Goal: Information Seeking & Learning: Learn about a topic

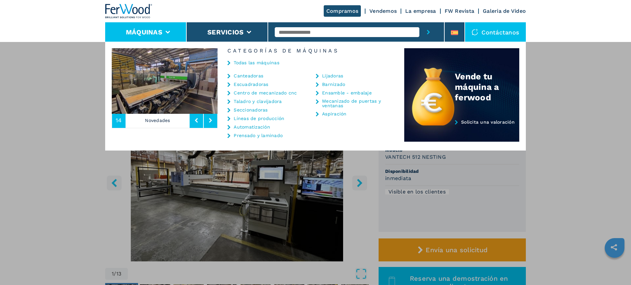
click at [49, 108] on div "Máquinas Canteadoras Escuadradoras Centro de mecanizado cnc Taladro y clavijado…" at bounding box center [315, 184] width 631 height 285
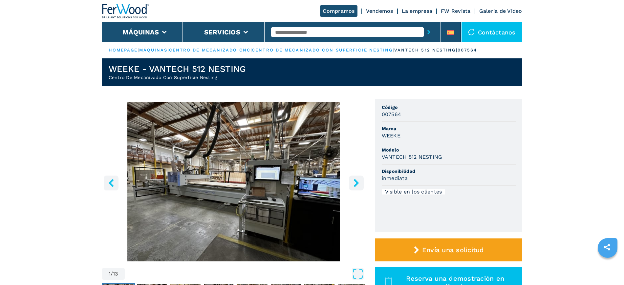
click at [225, 47] on p "centro de mecanizado cnc |" at bounding box center [210, 50] width 83 height 6
click at [238, 51] on link "centro de mecanizado cnc" at bounding box center [209, 50] width 81 height 5
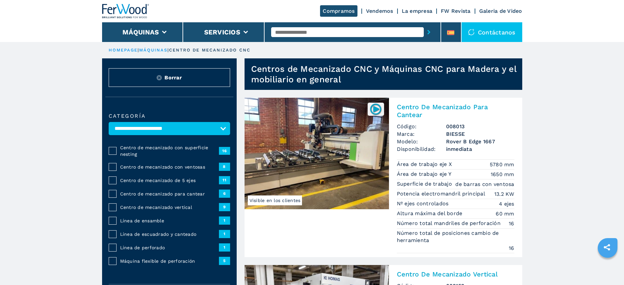
click at [171, 184] on span "Centro de mecanizado de 5 ejes" at bounding box center [169, 180] width 99 height 7
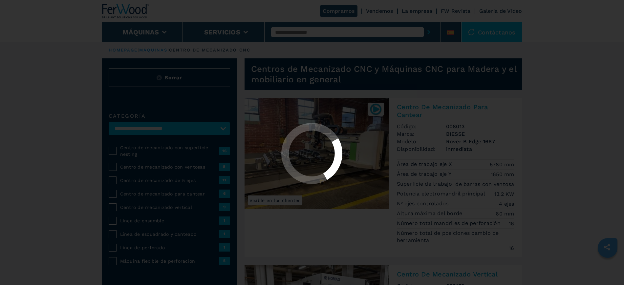
select select "**********"
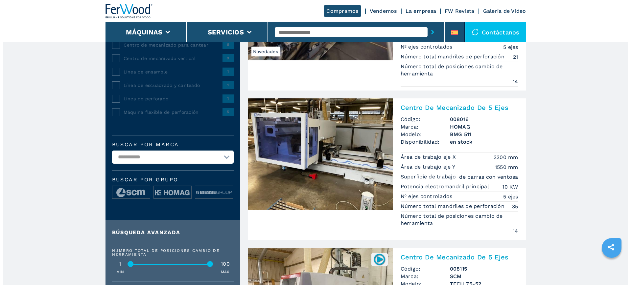
scroll to position [123, 0]
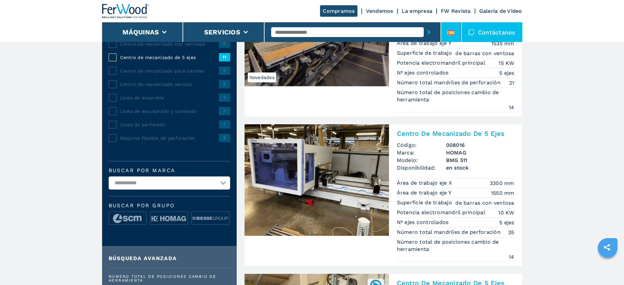
click at [451, 34] on icon at bounding box center [450, 34] width 7 height 1
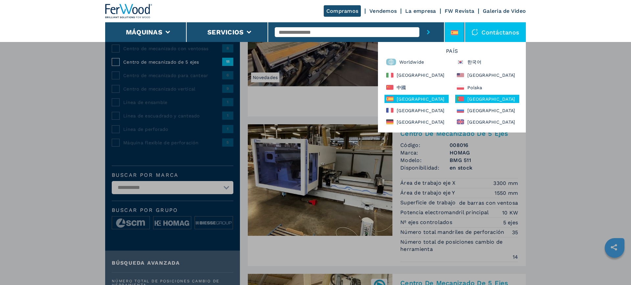
click at [467, 99] on div "[GEOGRAPHIC_DATA]" at bounding box center [487, 99] width 64 height 8
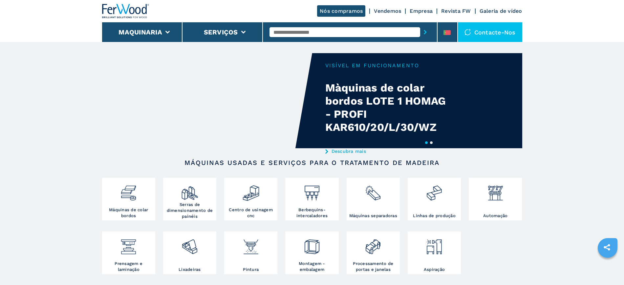
click at [298, 33] on input "text" at bounding box center [345, 32] width 151 height 10
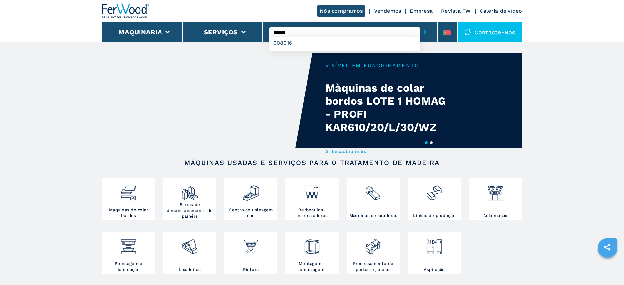
type input "******"
click at [420, 25] on button "submit-button" at bounding box center [425, 32] width 10 height 15
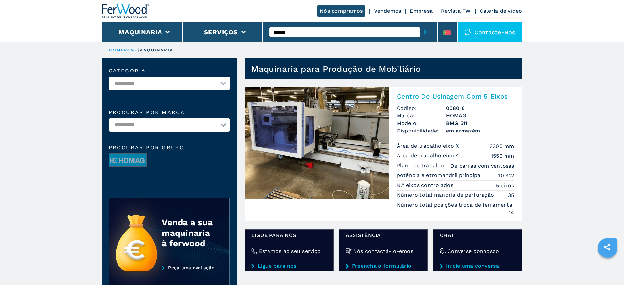
click at [437, 138] on div "Centro De Usinagem Com 5 Eixos Código: 008016 Marca: HOMAG Modelo: BMG 511 Disp…" at bounding box center [455, 154] width 133 height 134
click at [456, 96] on h2 "Centro De Usinagem Com 5 Eixos" at bounding box center [456, 97] width 118 height 8
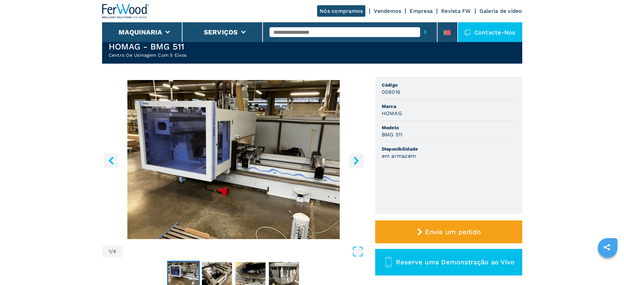
scroll to position [41, 0]
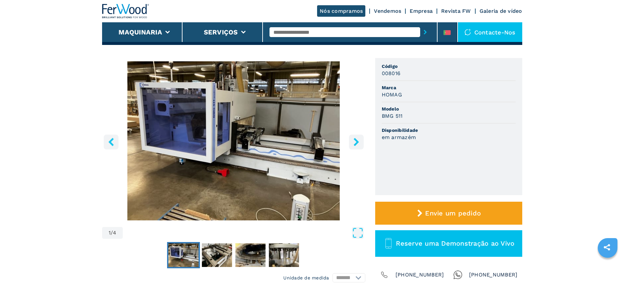
click at [357, 138] on icon "right-button" at bounding box center [356, 142] width 8 height 8
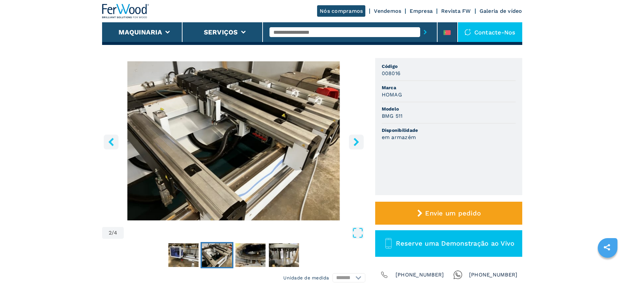
click at [357, 138] on icon "right-button" at bounding box center [356, 142] width 8 height 8
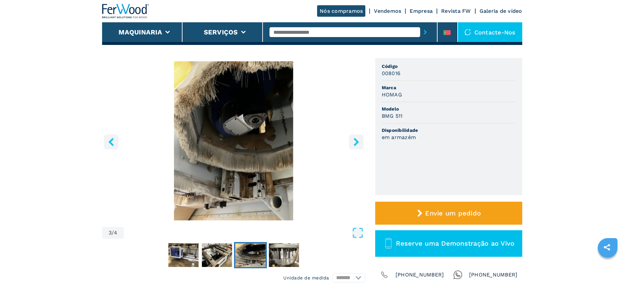
click at [357, 138] on icon "right-button" at bounding box center [356, 142] width 8 height 8
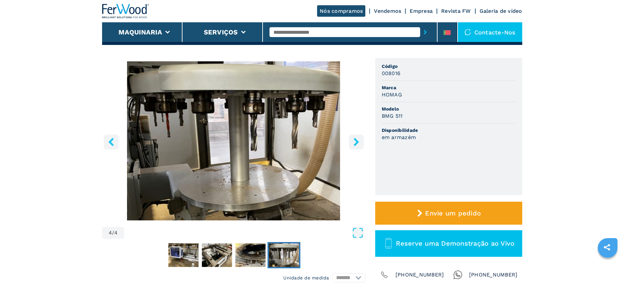
click at [357, 141] on icon "right-button" at bounding box center [356, 142] width 5 height 8
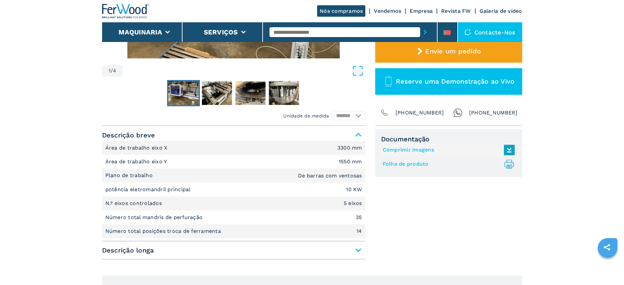
scroll to position [205, 0]
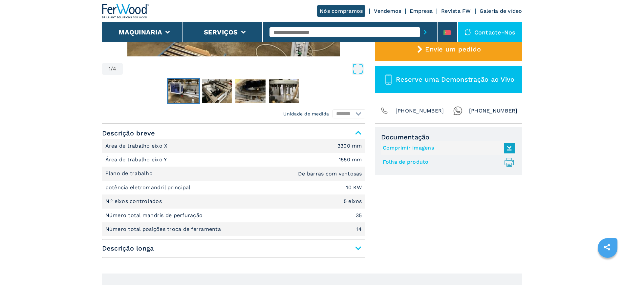
click at [358, 252] on span "Descrição longa" at bounding box center [233, 249] width 263 height 12
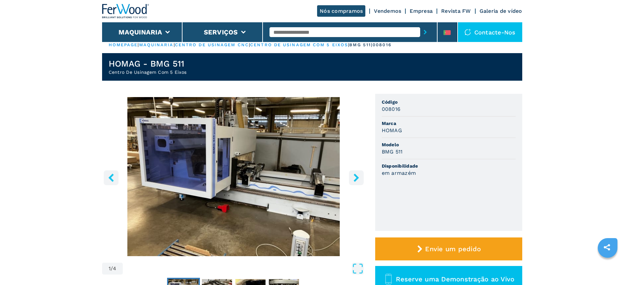
scroll to position [0, 0]
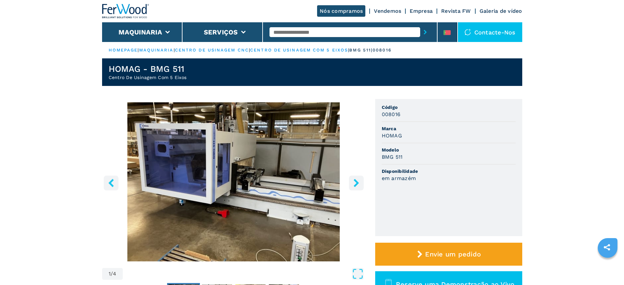
click at [358, 181] on icon "right-button" at bounding box center [356, 183] width 8 height 8
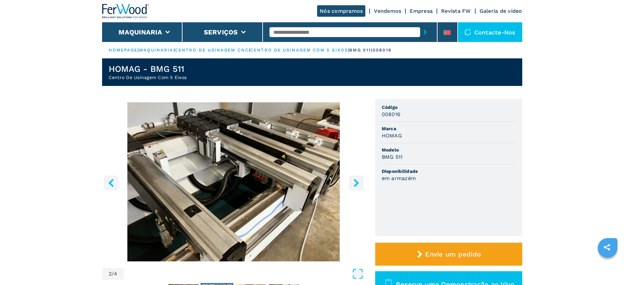
click at [358, 181] on icon "right-button" at bounding box center [356, 183] width 8 height 8
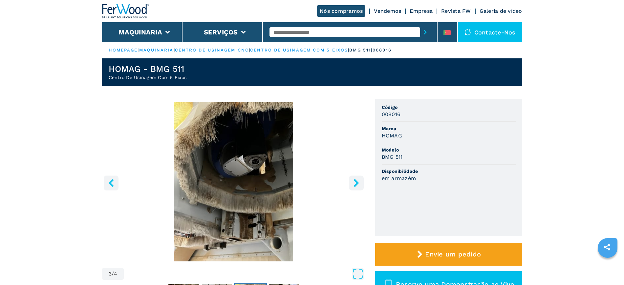
click at [358, 181] on icon "right-button" at bounding box center [356, 183] width 8 height 8
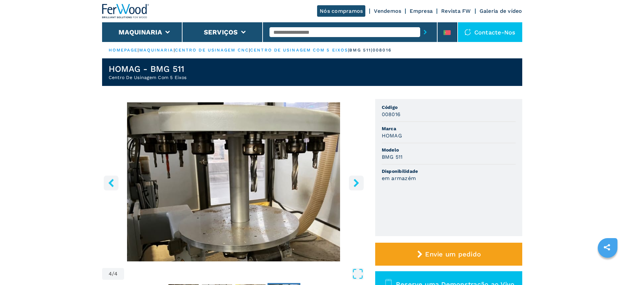
click at [358, 181] on icon "right-button" at bounding box center [356, 183] width 8 height 8
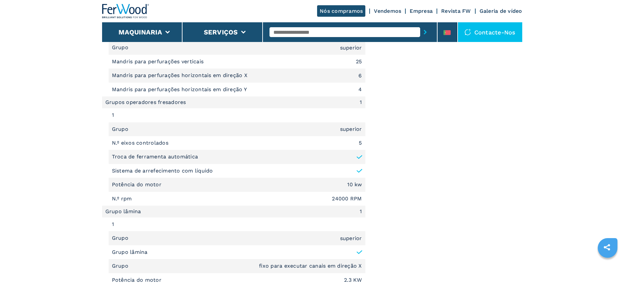
scroll to position [575, 0]
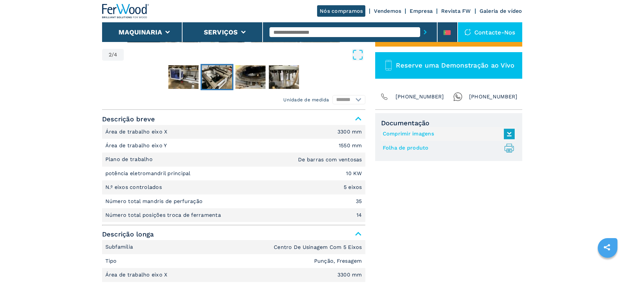
scroll to position [82, 0]
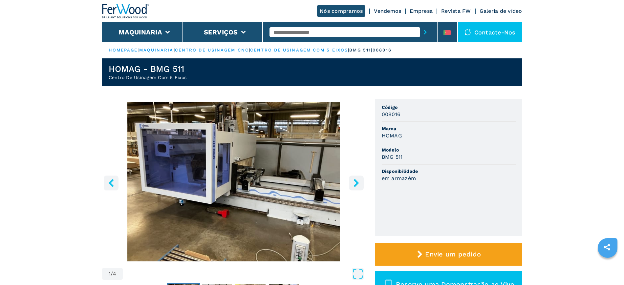
click at [282, 49] on link "centro de usinagem com 5 eixos" at bounding box center [299, 50] width 98 height 5
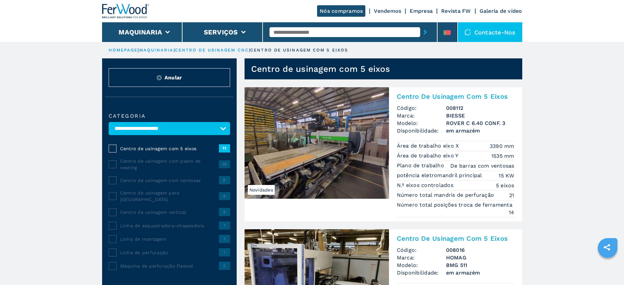
click at [307, 33] on input "text" at bounding box center [345, 32] width 151 height 10
type input "******"
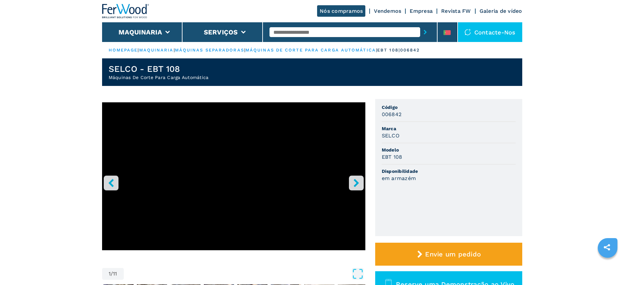
click at [356, 182] on icon "right-button" at bounding box center [356, 183] width 5 height 8
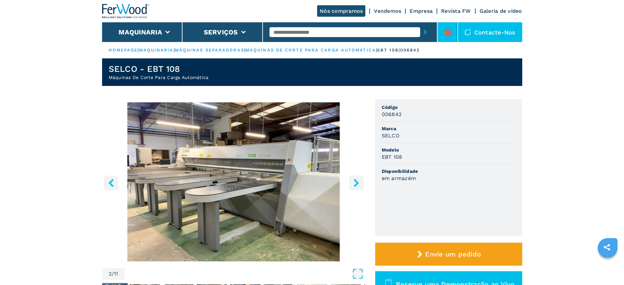
click at [453, 29] on li at bounding box center [448, 32] width 20 height 20
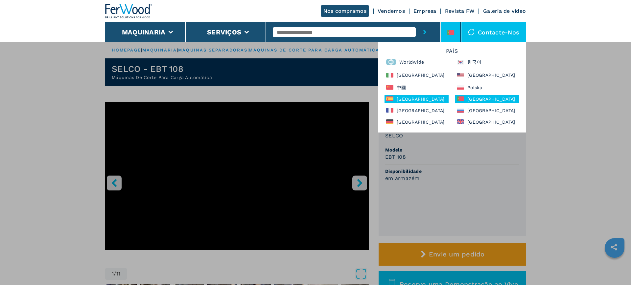
click at [410, 99] on div "España" at bounding box center [416, 99] width 64 height 8
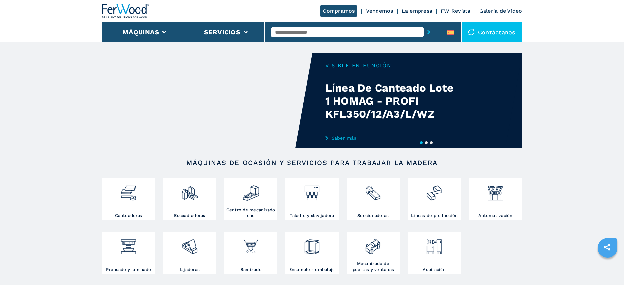
click at [294, 29] on input "text" at bounding box center [347, 32] width 153 height 10
type input "******"
click at [424, 25] on button "submit-button" at bounding box center [429, 32] width 10 height 15
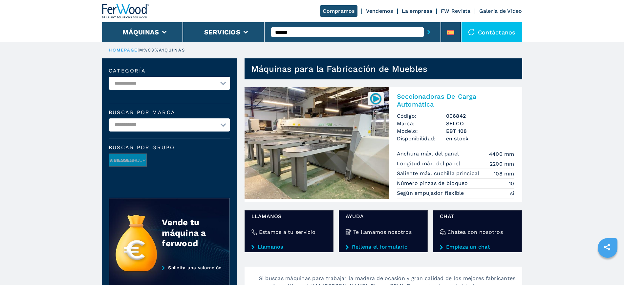
click at [354, 126] on img at bounding box center [317, 143] width 145 height 112
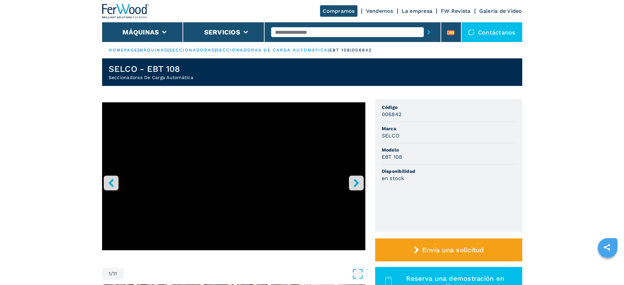
click at [299, 29] on input "text" at bounding box center [347, 32] width 153 height 10
type input "**"
click at [458, 36] on li at bounding box center [451, 32] width 20 height 20
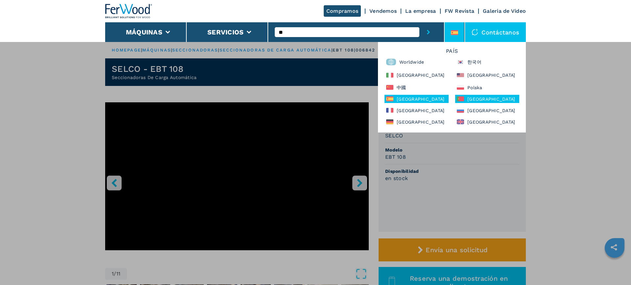
click at [468, 97] on div "[GEOGRAPHIC_DATA]" at bounding box center [487, 99] width 64 height 8
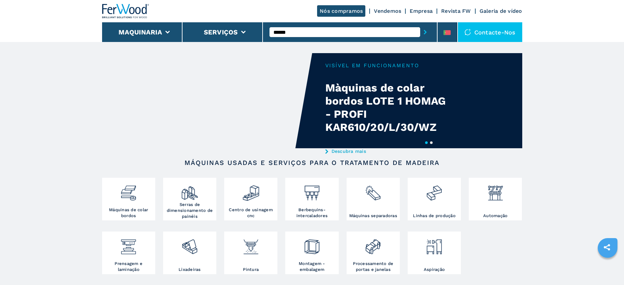
type input "******"
click at [420, 25] on button "submit-button" at bounding box center [425, 32] width 10 height 15
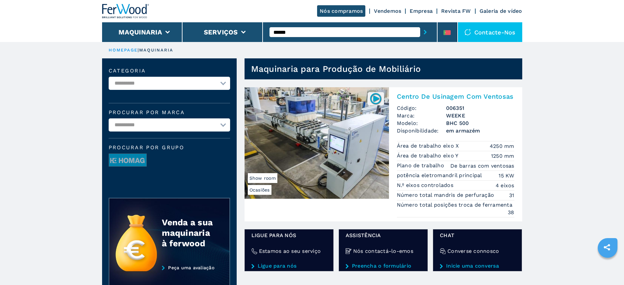
click at [347, 138] on img at bounding box center [317, 143] width 145 height 112
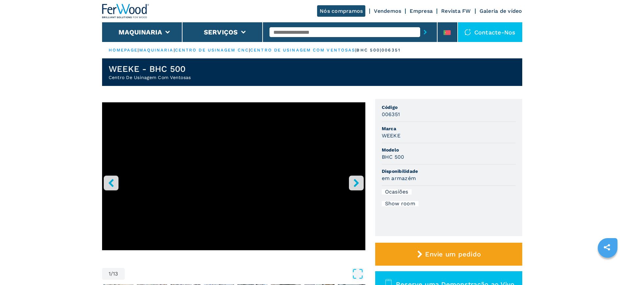
click at [360, 182] on icon "right-button" at bounding box center [356, 183] width 8 height 8
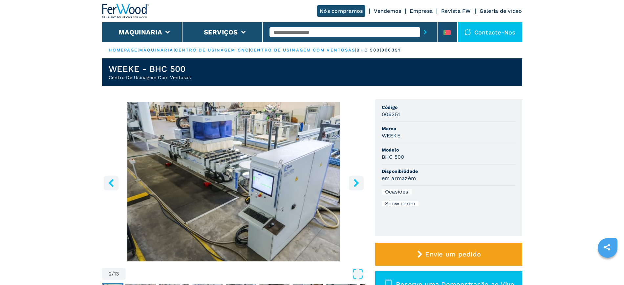
click at [360, 182] on icon "right-button" at bounding box center [356, 183] width 8 height 8
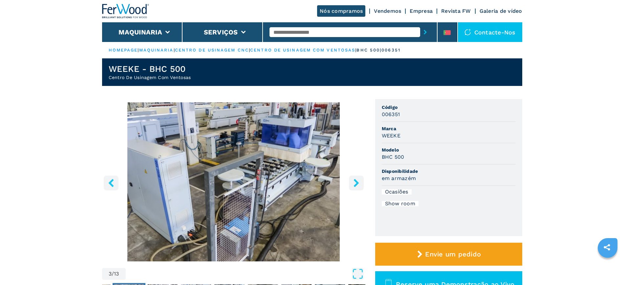
click at [360, 182] on icon "right-button" at bounding box center [356, 183] width 8 height 8
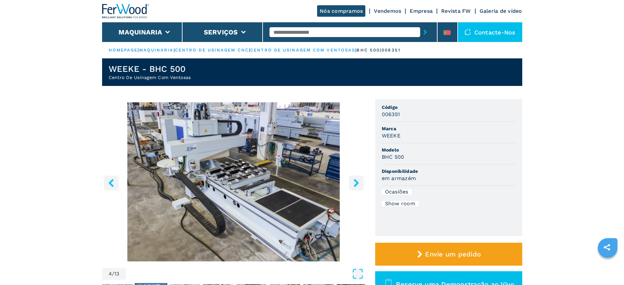
click at [360, 182] on icon "right-button" at bounding box center [356, 183] width 8 height 8
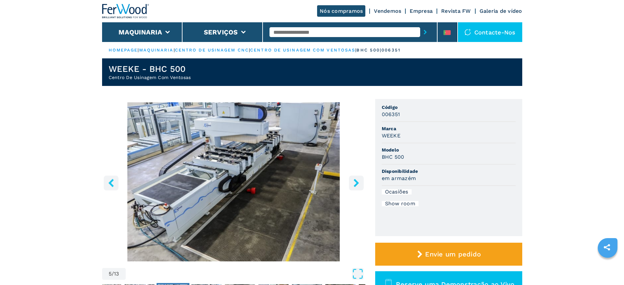
click at [360, 182] on icon "right-button" at bounding box center [356, 183] width 8 height 8
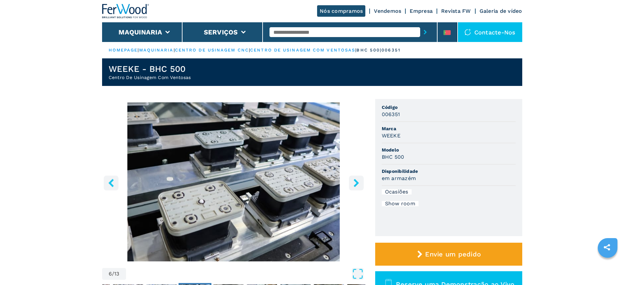
click at [360, 182] on icon "right-button" at bounding box center [356, 183] width 8 height 8
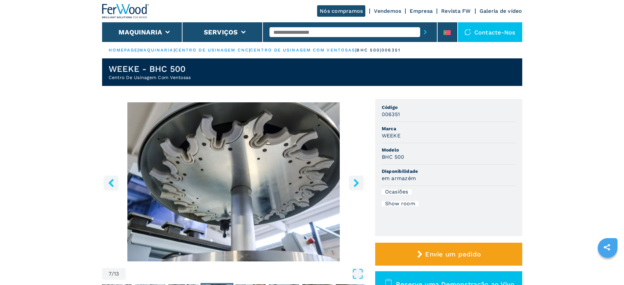
click at [360, 182] on icon "right-button" at bounding box center [356, 183] width 8 height 8
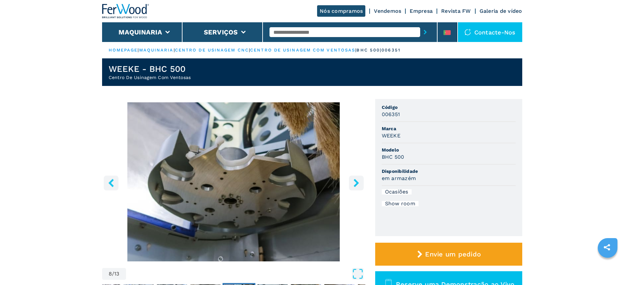
click at [360, 182] on icon "right-button" at bounding box center [356, 183] width 8 height 8
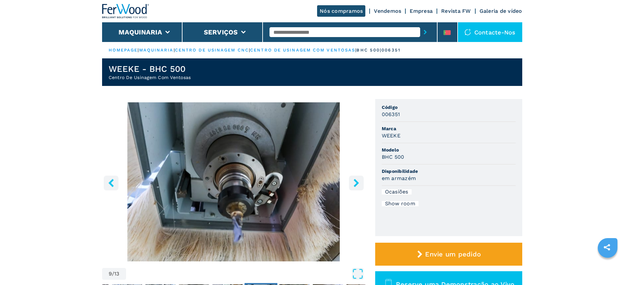
click at [360, 182] on icon "right-button" at bounding box center [356, 183] width 8 height 8
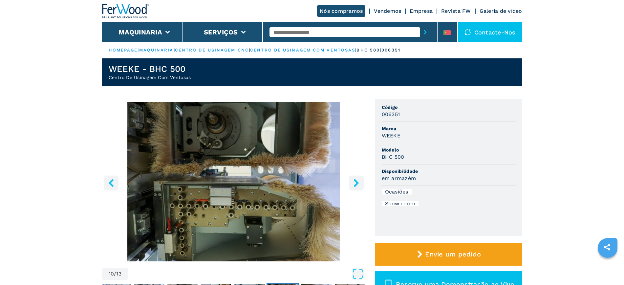
click at [362, 181] on button "right-button" at bounding box center [356, 183] width 15 height 15
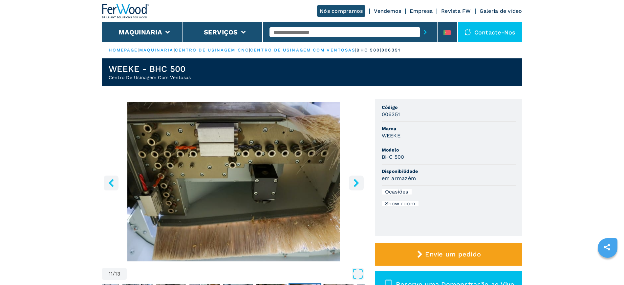
click at [362, 181] on button "right-button" at bounding box center [356, 183] width 15 height 15
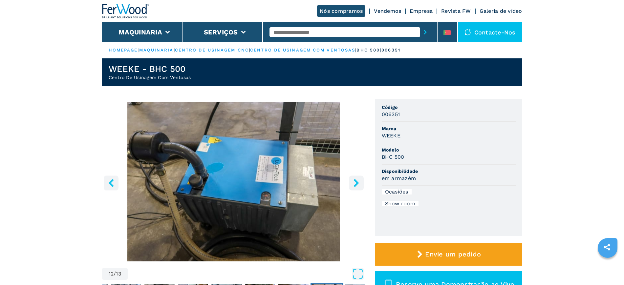
click at [362, 181] on button "right-button" at bounding box center [356, 183] width 15 height 15
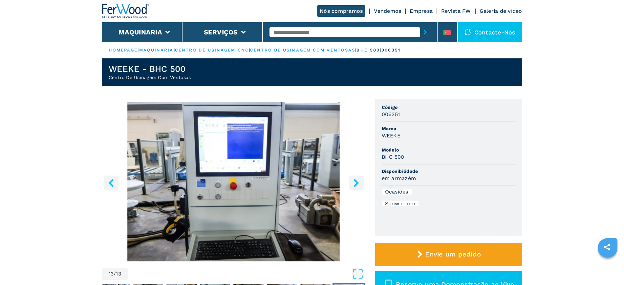
click at [360, 186] on icon "right-button" at bounding box center [356, 183] width 8 height 8
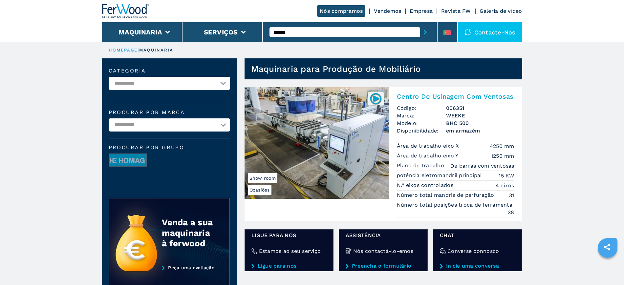
click at [403, 98] on h2 "Centro De Usinagem Com Ventosas" at bounding box center [456, 97] width 118 height 8
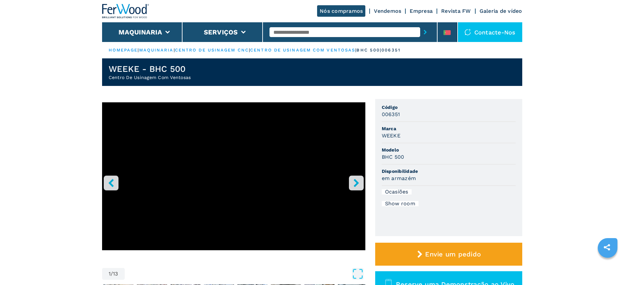
click at [280, 47] on ul "HOMEPAGE | maquinaria | centro de usinagem cnc | centro de usinagem com ventosa…" at bounding box center [312, 50] width 420 height 16
click at [279, 50] on link "centro de usinagem com ventosas" at bounding box center [302, 50] width 105 height 5
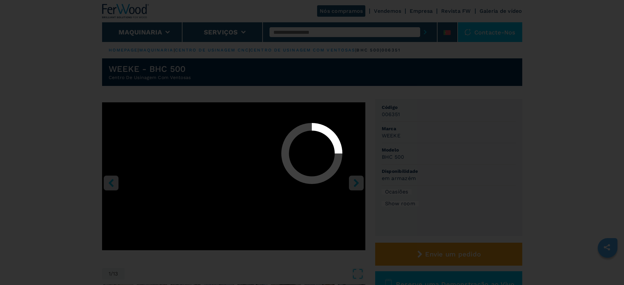
select select "**********"
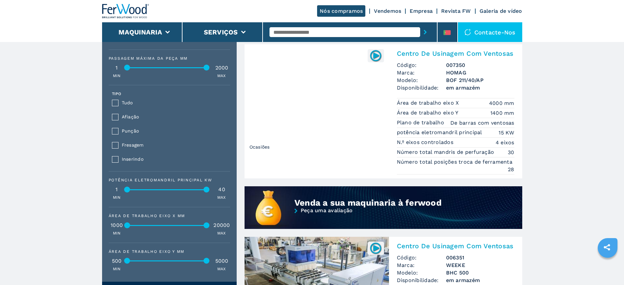
scroll to position [458, 0]
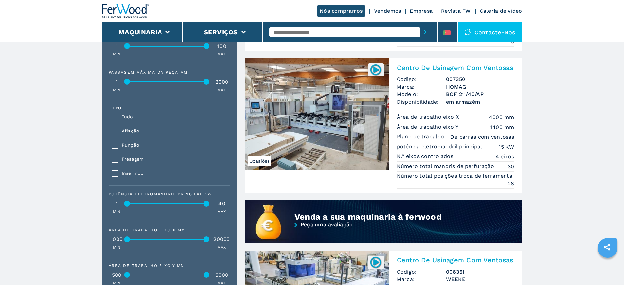
click at [345, 113] on img at bounding box center [317, 114] width 145 height 112
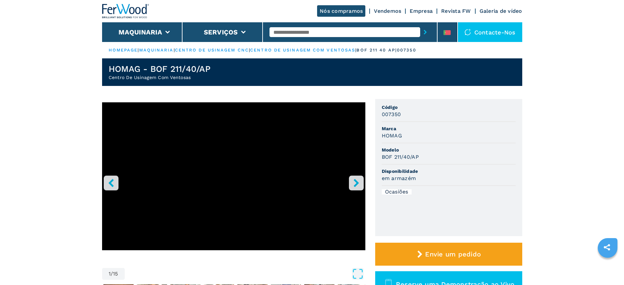
click at [357, 184] on icon "right-button" at bounding box center [356, 183] width 5 height 8
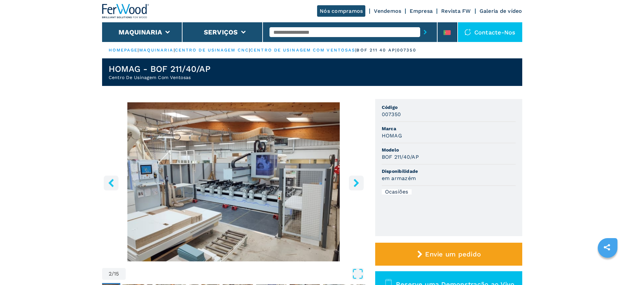
click at [357, 184] on icon "right-button" at bounding box center [356, 183] width 5 height 8
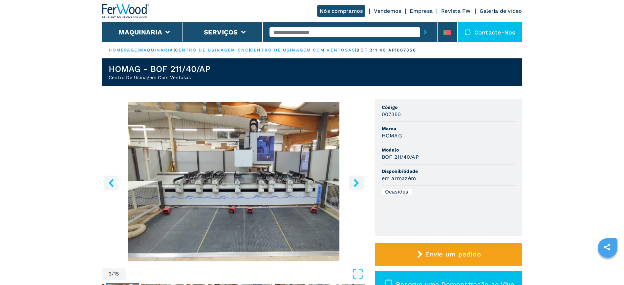
click at [357, 184] on icon "right-button" at bounding box center [356, 183] width 5 height 8
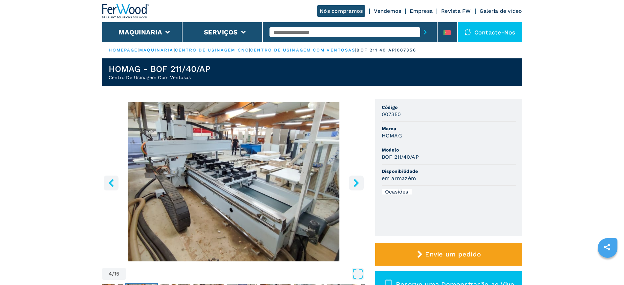
click at [357, 184] on icon "right-button" at bounding box center [356, 183] width 5 height 8
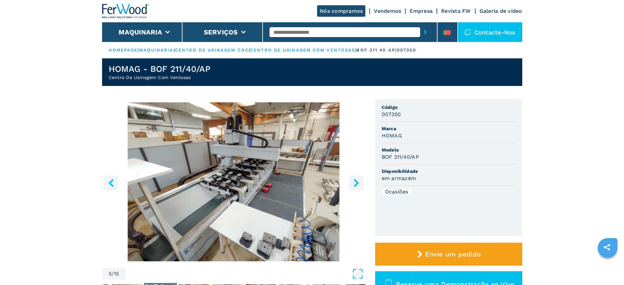
click at [357, 184] on icon "right-button" at bounding box center [356, 183] width 5 height 8
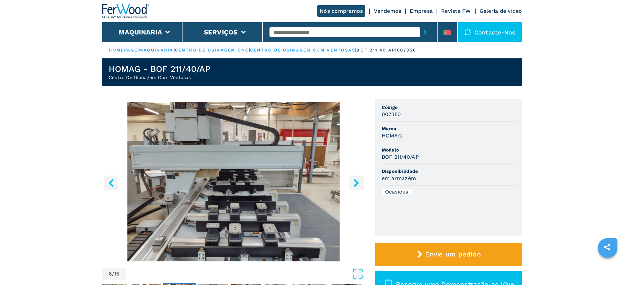
click at [357, 184] on icon "right-button" at bounding box center [356, 183] width 5 height 8
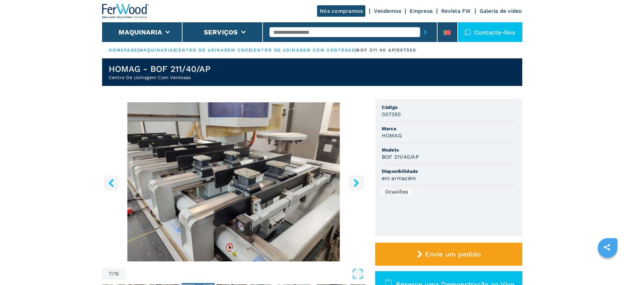
click at [357, 184] on icon "right-button" at bounding box center [356, 183] width 5 height 8
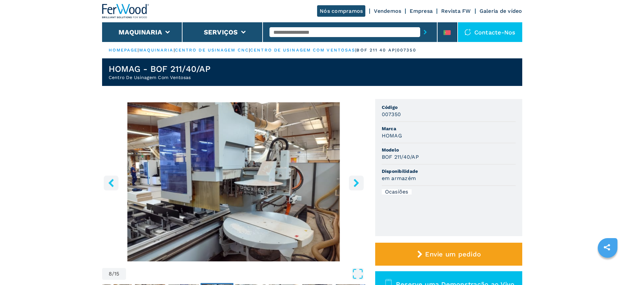
click at [357, 184] on icon "right-button" at bounding box center [356, 183] width 5 height 8
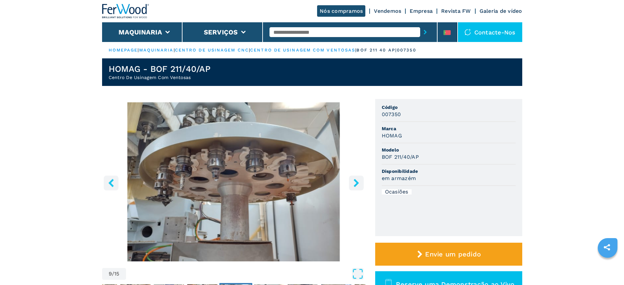
click at [357, 184] on icon "right-button" at bounding box center [356, 183] width 5 height 8
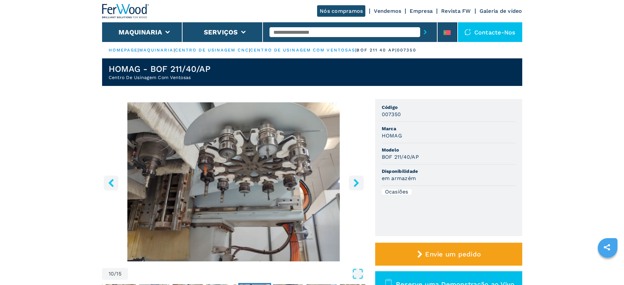
click at [357, 184] on icon "right-button" at bounding box center [356, 183] width 5 height 8
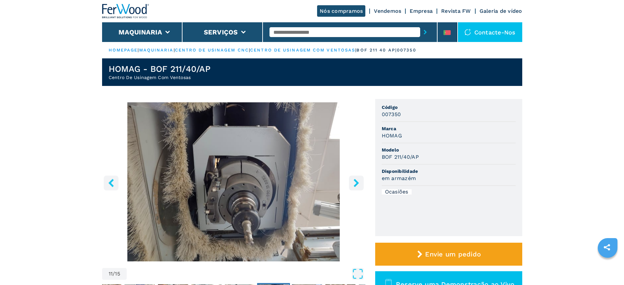
drag, startPoint x: 222, startPoint y: 148, endPoint x: 226, endPoint y: 156, distance: 8.8
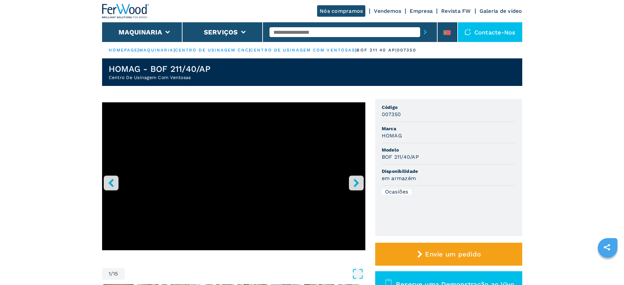
select select "**********"
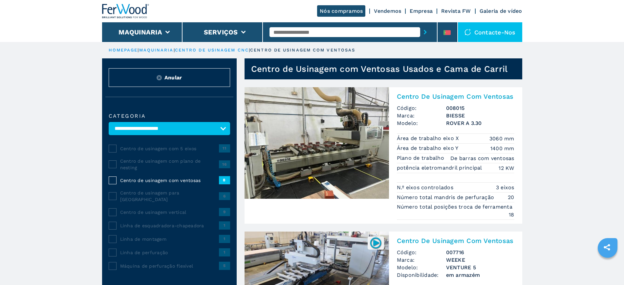
click at [291, 31] on input "text" at bounding box center [345, 32] width 151 height 10
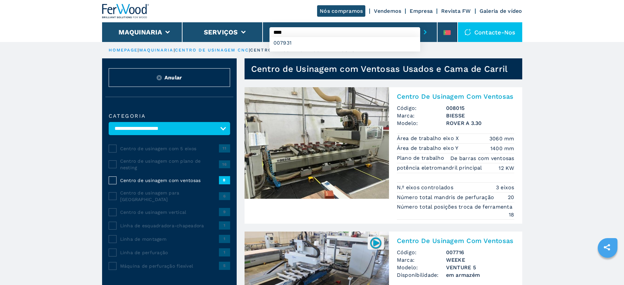
type input "****"
click at [420, 25] on button "submit-button" at bounding box center [425, 32] width 10 height 15
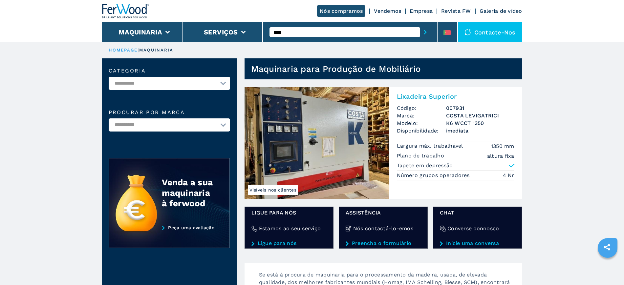
click at [307, 30] on input "****" at bounding box center [345, 32] width 151 height 10
click at [305, 31] on input "****" at bounding box center [345, 32] width 151 height 10
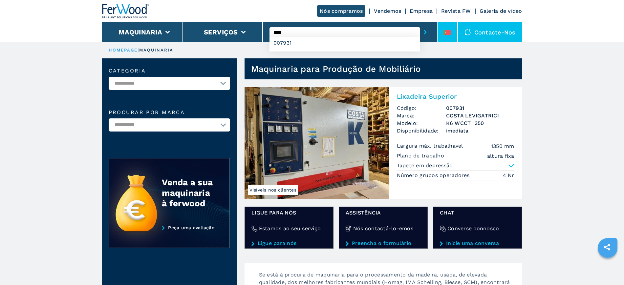
click at [446, 28] on li at bounding box center [448, 32] width 20 height 20
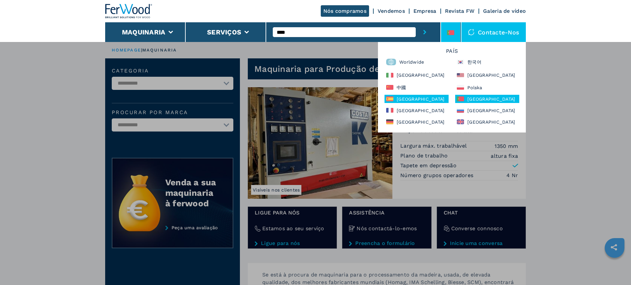
click at [404, 98] on div "España" at bounding box center [416, 99] width 64 height 8
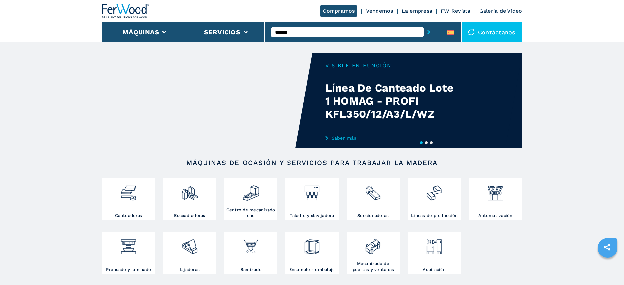
type input "******"
click at [424, 25] on button "submit-button" at bounding box center [429, 32] width 10 height 15
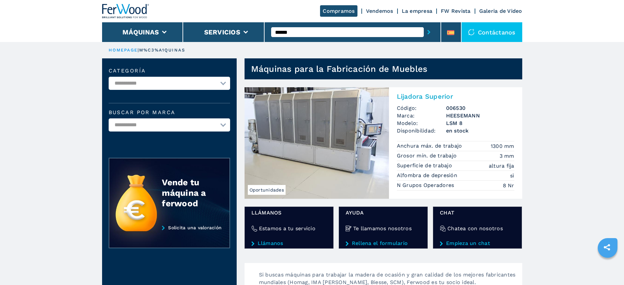
click at [342, 131] on img at bounding box center [317, 143] width 145 height 112
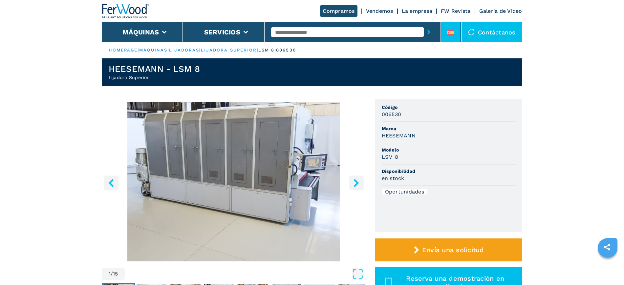
click at [452, 28] on li at bounding box center [451, 32] width 20 height 20
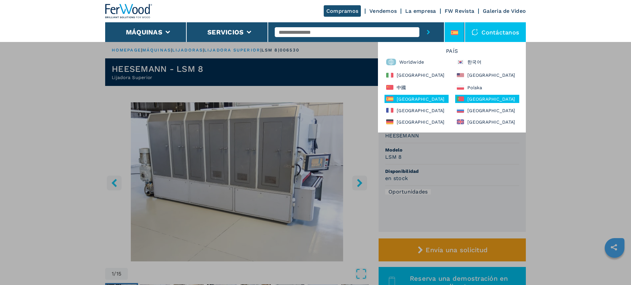
click at [481, 98] on div "[GEOGRAPHIC_DATA]" at bounding box center [487, 99] width 64 height 8
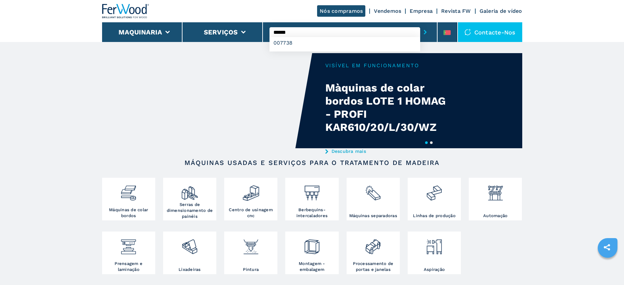
type input "******"
click at [420, 25] on button "submit-button" at bounding box center [425, 32] width 10 height 15
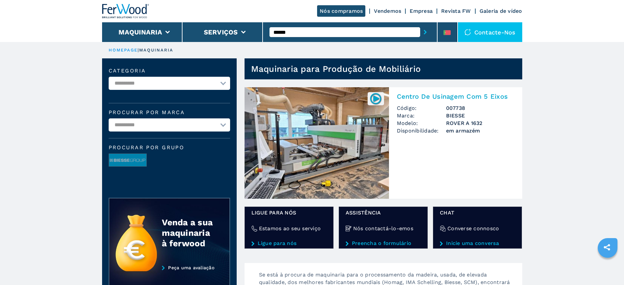
drag, startPoint x: 0, startPoint y: 0, endPoint x: 276, endPoint y: 131, distance: 305.6
click at [284, 129] on img at bounding box center [317, 143] width 145 height 112
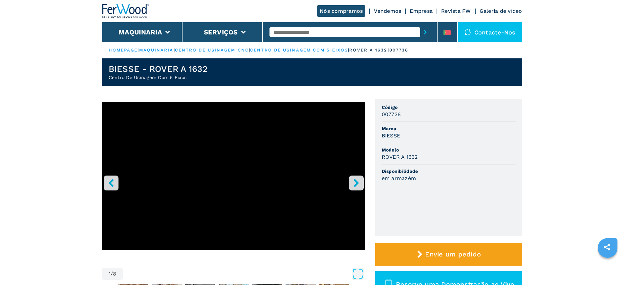
click at [296, 32] on input "text" at bounding box center [345, 32] width 151 height 10
type input "******"
click at [420, 25] on button "submit-button" at bounding box center [425, 32] width 10 height 15
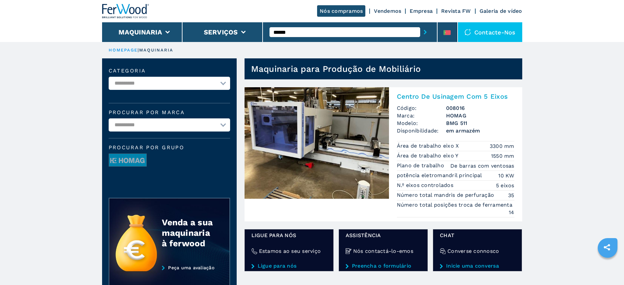
click at [356, 147] on img at bounding box center [317, 143] width 145 height 112
